Goal: Transaction & Acquisition: Purchase product/service

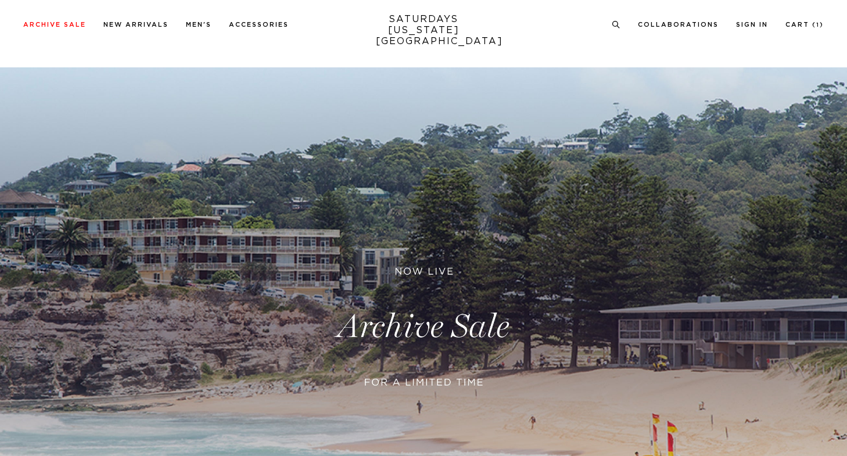
scroll to position [203, 0]
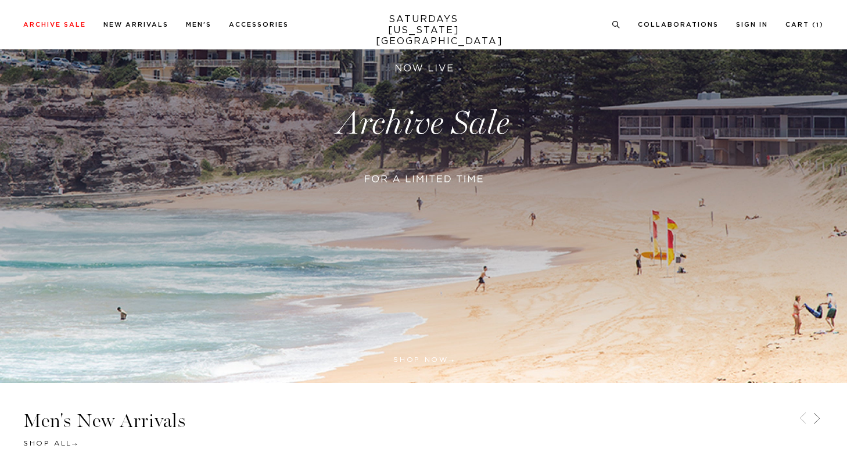
click at [383, 246] on link at bounding box center [423, 123] width 847 height 519
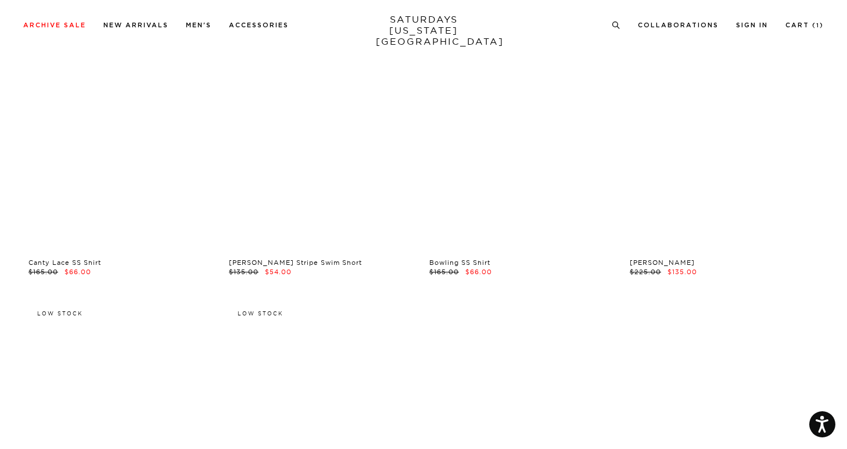
scroll to position [4052, 0]
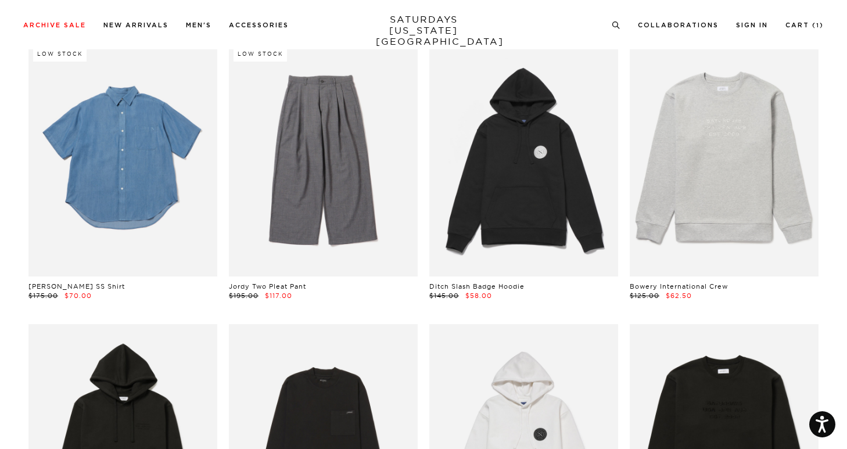
click at [155, 207] on link at bounding box center [122, 159] width 189 height 236
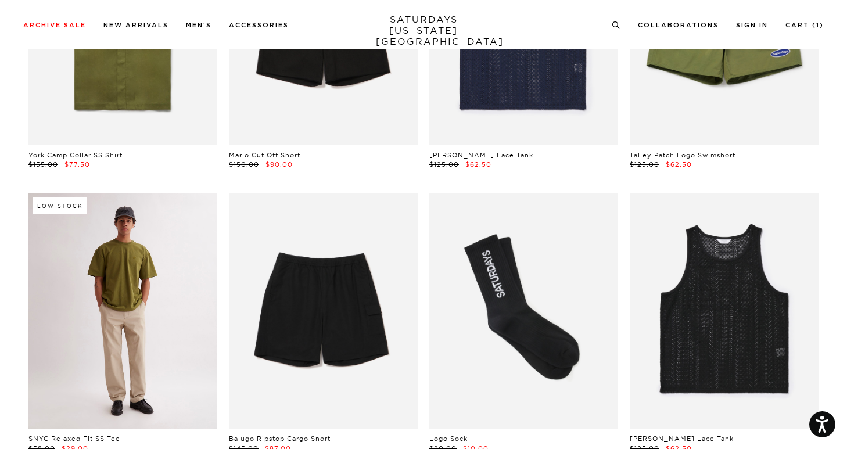
scroll to position [5132, 0]
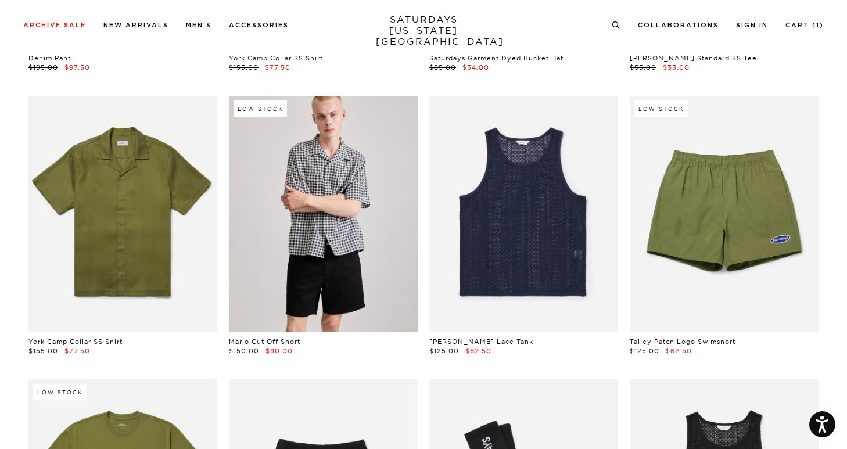
click at [337, 179] on link at bounding box center [323, 214] width 189 height 236
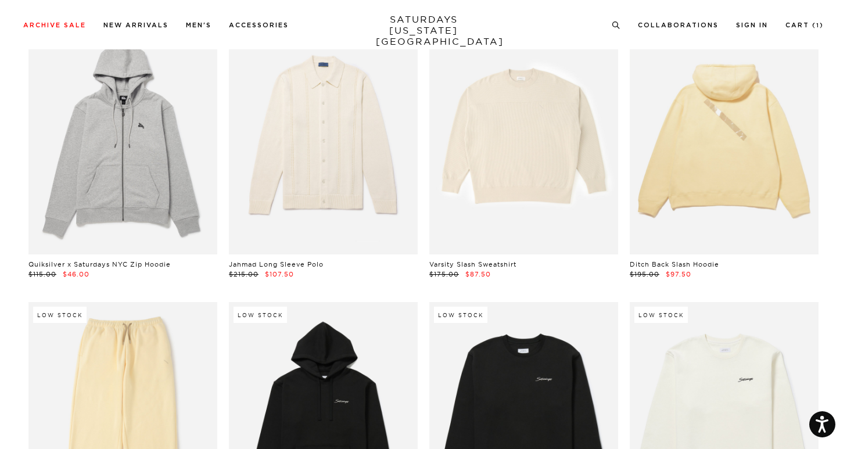
scroll to position [11589, 0]
